Goal: Check status: Check status

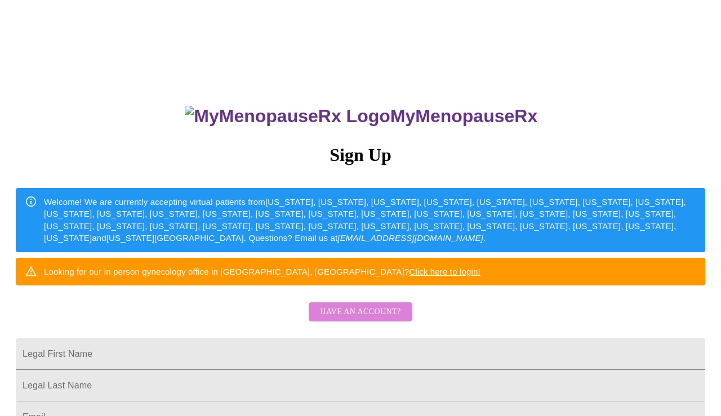
click at [371, 319] on span "Have an account?" at bounding box center [360, 312] width 81 height 14
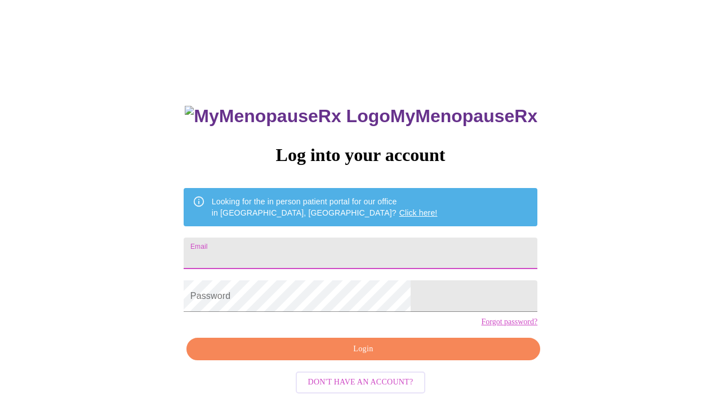
click at [324, 249] on input "Email" at bounding box center [361, 254] width 354 height 32
type input "[EMAIL_ADDRESS][DOMAIN_NAME]"
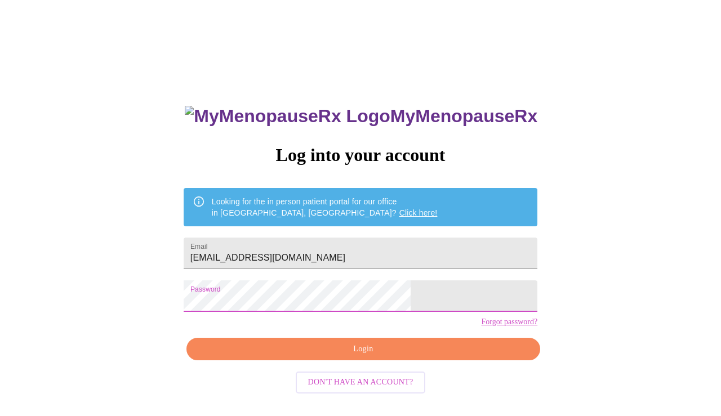
click at [350, 356] on span "Login" at bounding box center [363, 349] width 328 height 14
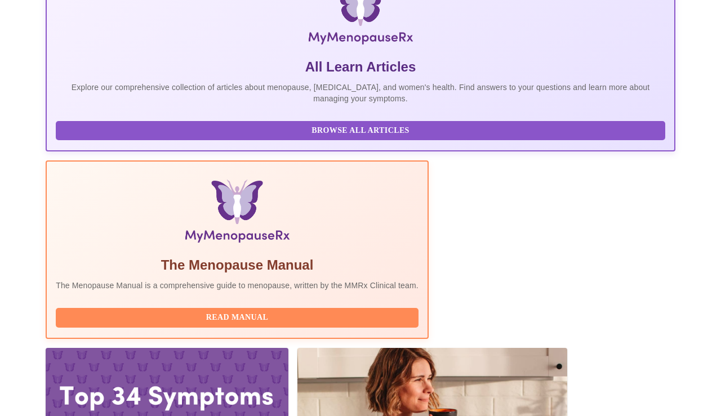
scroll to position [215, 0]
